Goal: Task Accomplishment & Management: Manage account settings

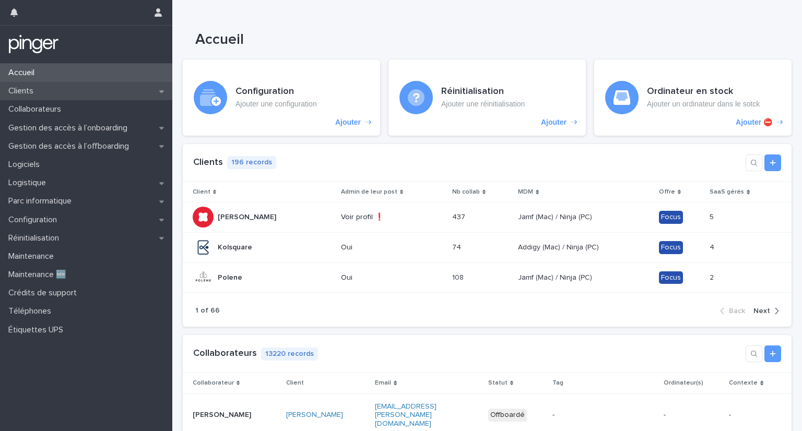
click at [77, 90] on div "Clients" at bounding box center [86, 91] width 172 height 18
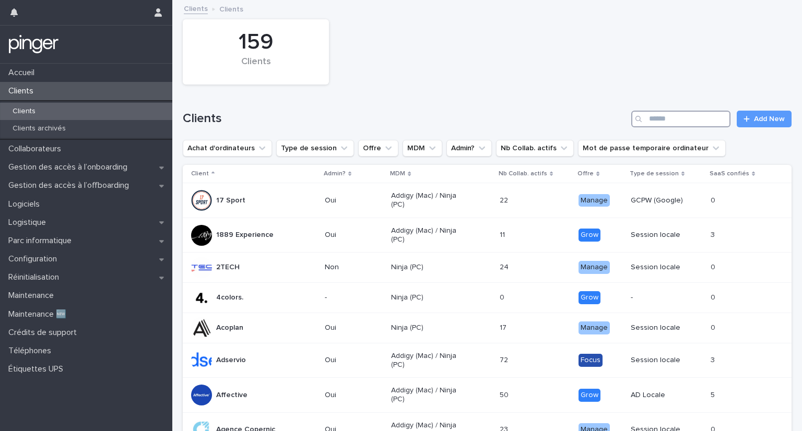
click at [656, 122] on input "Search" at bounding box center [680, 119] width 99 height 17
click at [641, 119] on input "Search" at bounding box center [680, 119] width 99 height 17
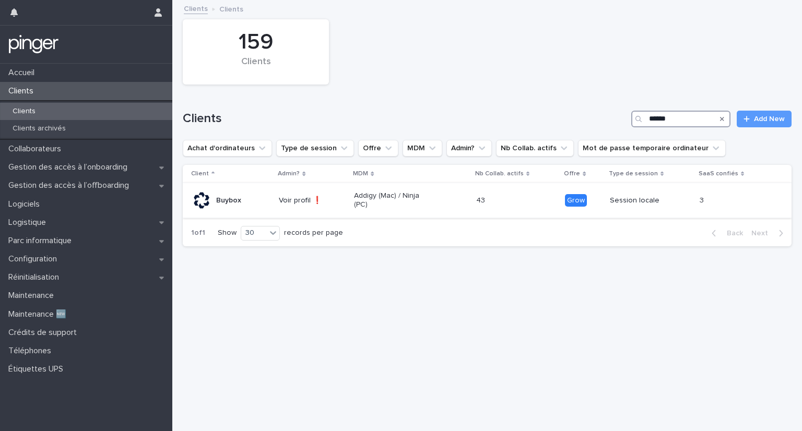
type input "******"
click at [226, 200] on p "Buybox" at bounding box center [228, 200] width 25 height 9
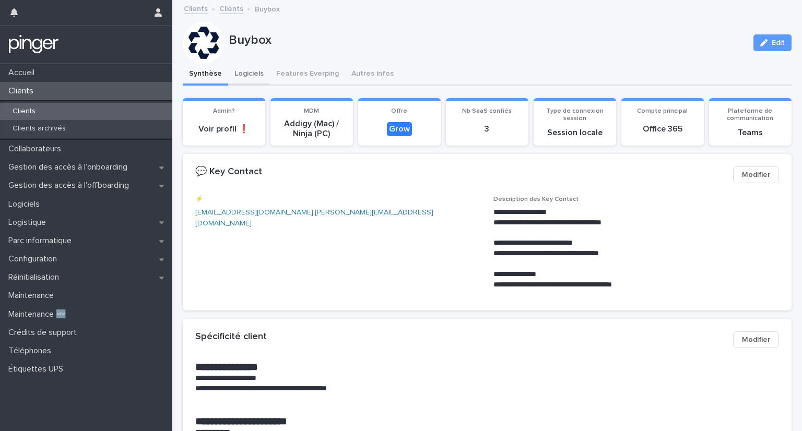
click at [245, 74] on button "Logiciels" at bounding box center [249, 75] width 42 height 22
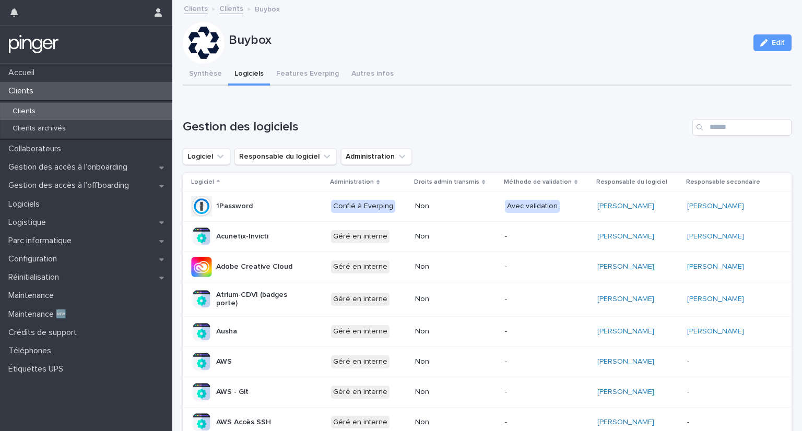
click at [517, 200] on div "Avec validation" at bounding box center [532, 206] width 55 height 13
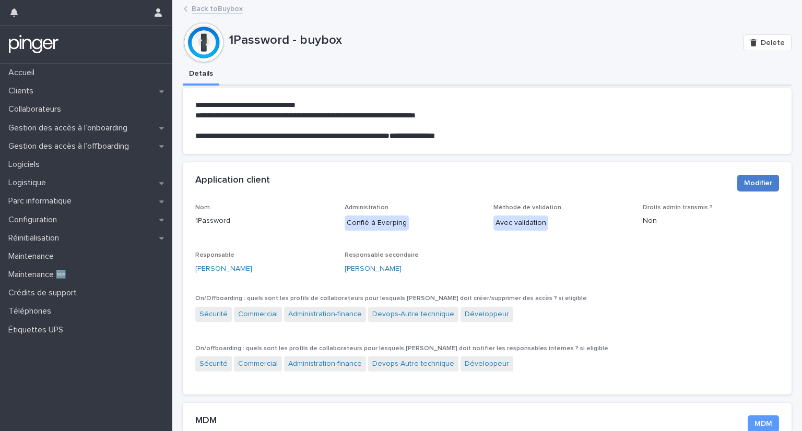
click at [744, 185] on span "Modifier" at bounding box center [758, 183] width 28 height 10
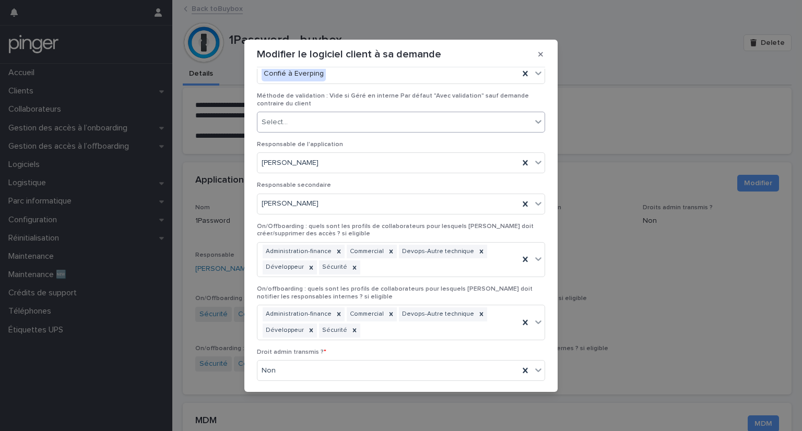
scroll to position [75, 0]
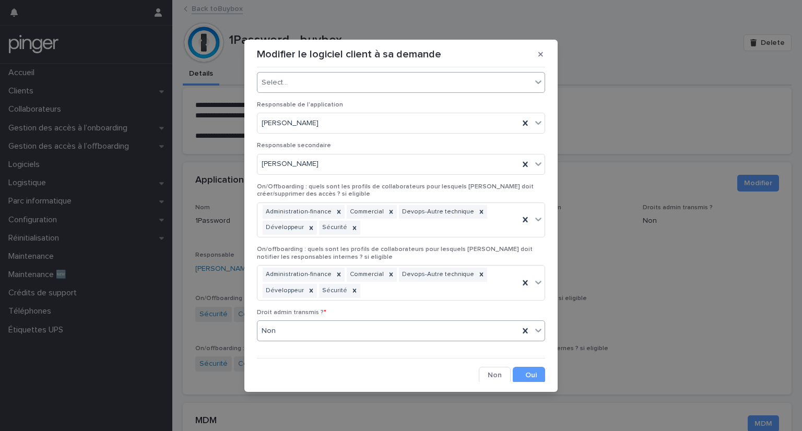
click at [370, 331] on div "Non" at bounding box center [388, 331] width 262 height 17
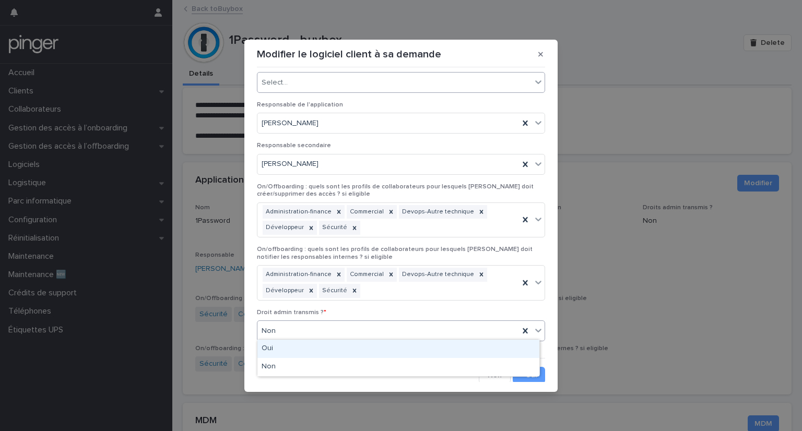
click at [355, 349] on div "Oui" at bounding box center [398, 349] width 282 height 18
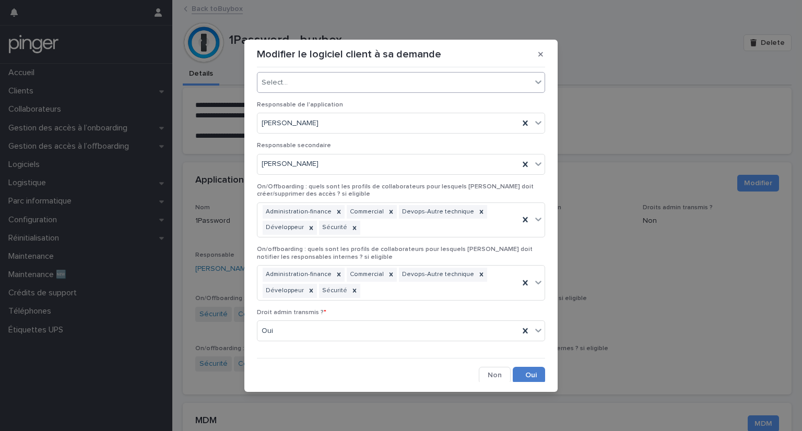
click at [524, 372] on button "Save" at bounding box center [529, 375] width 32 height 17
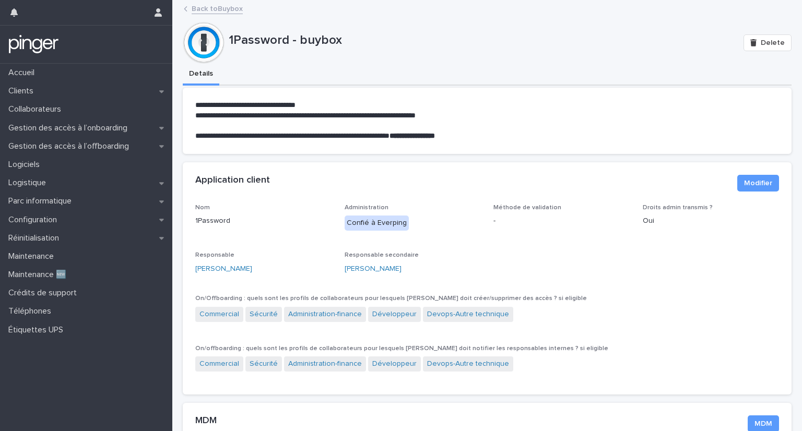
click at [224, 9] on link "Back to Buybox" at bounding box center [217, 8] width 51 height 12
